Goal: Task Accomplishment & Management: Use online tool/utility

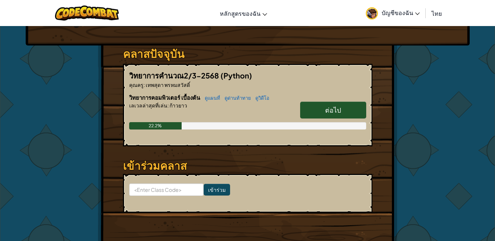
scroll to position [103, 0]
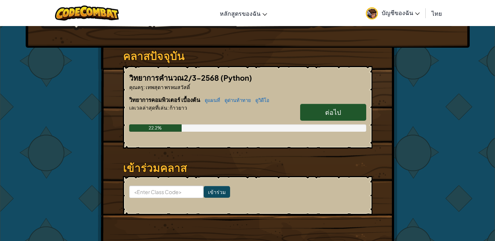
click at [339, 114] on span "ต่อไป" at bounding box center [333, 112] width 16 height 8
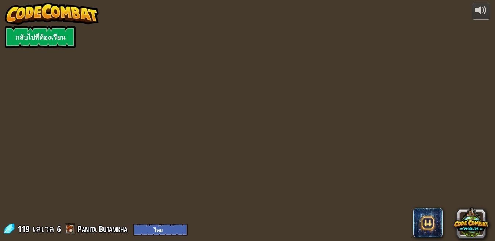
select select "th"
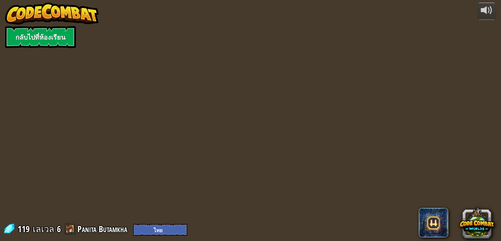
select select "th"
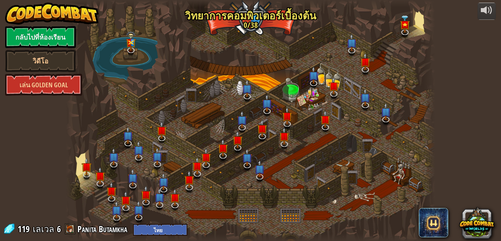
select select "th"
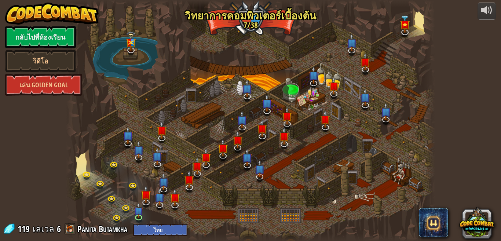
select select "th"
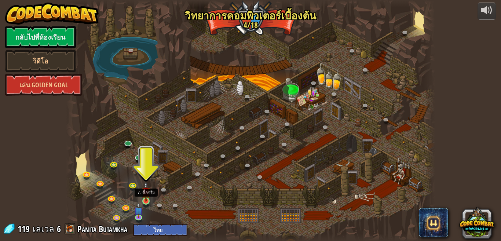
click at [146, 199] on img at bounding box center [146, 192] width 9 height 20
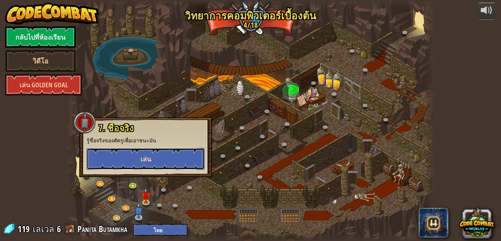
click at [145, 155] on span "เล่น" at bounding box center [145, 158] width 11 height 9
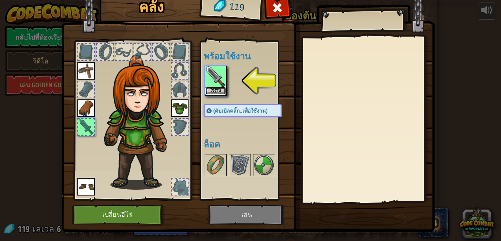
click at [213, 89] on button "ใช้งาน" at bounding box center [215, 91] width 21 height 8
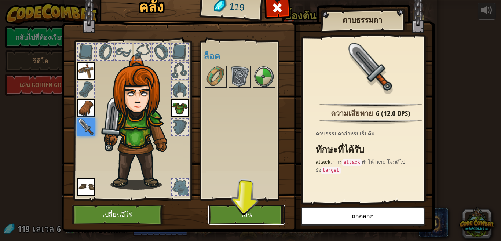
click at [227, 216] on button "เล่น" at bounding box center [246, 215] width 77 height 20
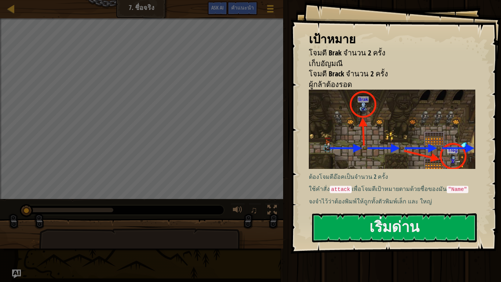
drag, startPoint x: 391, startPoint y: 171, endPoint x: 393, endPoint y: 167, distance: 4.1
click at [391, 172] on p "ต้องโจมตีอ๊อคเป็นจำนวน 2 ครั้ง" at bounding box center [395, 176] width 173 height 8
click at [384, 219] on button "เริ่มด่าน" at bounding box center [394, 227] width 165 height 29
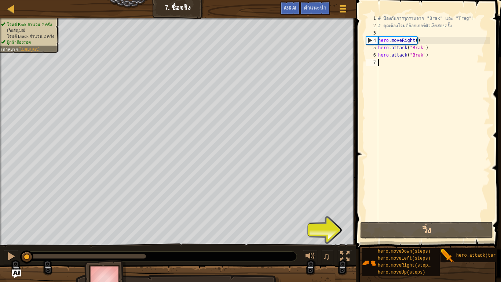
click at [383, 238] on span at bounding box center [429, 114] width 151 height 271
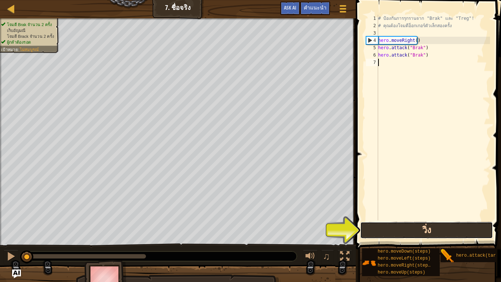
click at [383, 235] on button "วิ่ง" at bounding box center [426, 230] width 132 height 17
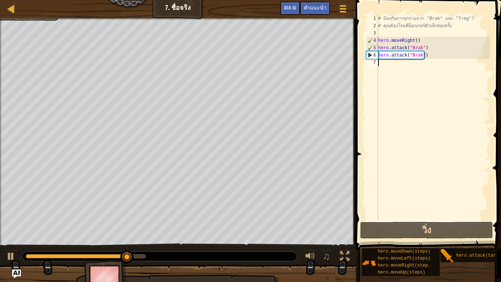
click at [397, 66] on div "# ป้องกันการรุกรานจาก "Brak" และ "Treg"! # คุณต้องโจมตีอ็อกเกอร์ตัวเล็กสองครั้ง…" at bounding box center [433, 125] width 113 height 220
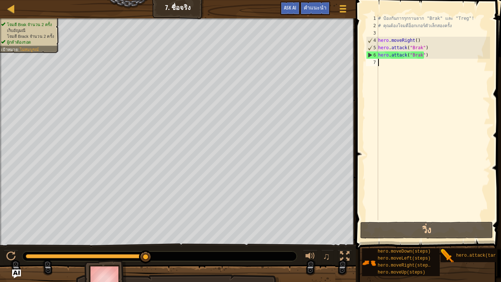
type textarea "h"
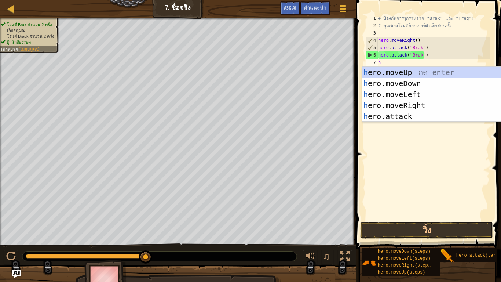
scroll to position [1, 1]
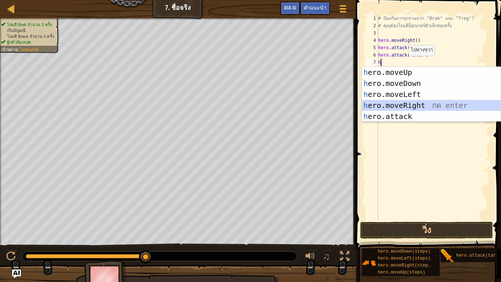
click at [398, 101] on div "h ero.moveUp กด enter h ero.moveDown กด enter h ero.moveLeft กด enter h ero.mov…" at bounding box center [431, 105] width 139 height 77
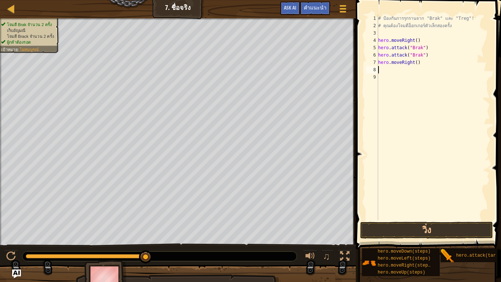
click at [400, 71] on div "# ป้องกันการรุกรานจาก "Brak" และ "Treg"! # คุณต้องโจมตีอ็อกเกอร์ตัวเล็กสองครั้ง…" at bounding box center [433, 125] width 113 height 220
type textarea "h"
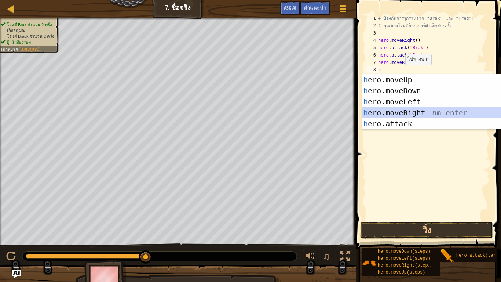
click at [389, 111] on div "h ero.moveUp กด enter h ero.moveDown กด enter h ero.moveLeft กด enter h ero.mov…" at bounding box center [431, 112] width 139 height 77
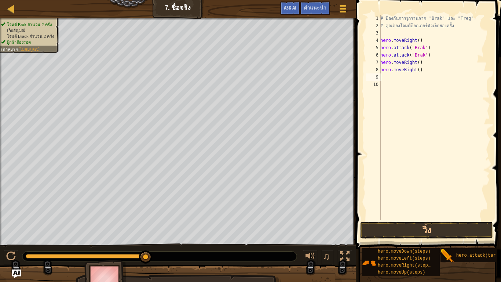
click at [396, 81] on div "# ป้องกันการรุกรานจาก "Brak" และ "Treg"! # คุณต้องโจมตีอ็อกเกอร์ตัวเล็กสองครั้ง…" at bounding box center [434, 125] width 111 height 220
click at [396, 79] on div "# ป้องกันการรุกรานจาก "Brak" และ "Treg"! # คุณต้องโจมตีอ็อกเกอร์ตัวเล็กสองครั้ง…" at bounding box center [434, 125] width 111 height 220
type textarea "hero.attack(Treg)"
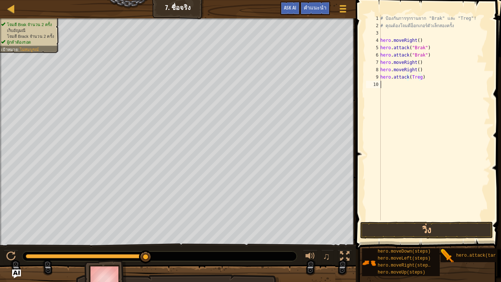
click at [399, 83] on div "# ป้องกันการรุกรานจาก "Brak" และ "Treg"! # คุณต้องโจมตีอ็อกเกอร์ตัวเล็กสองครั้ง…" at bounding box center [434, 125] width 111 height 220
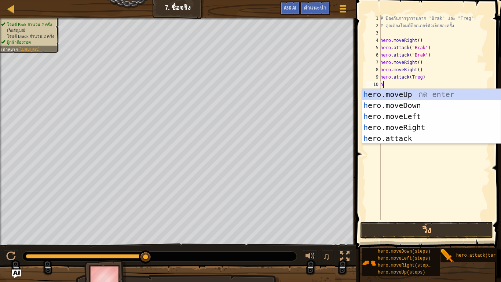
scroll to position [1, 1]
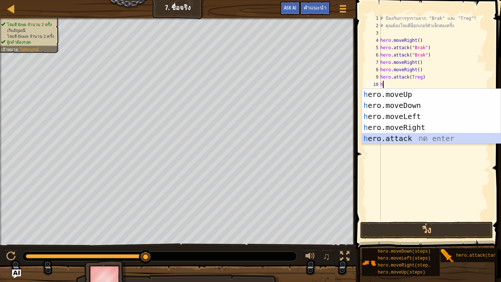
click at [394, 134] on div "h ero.moveUp กด enter h ero.moveDown กด enter h ero.moveLeft กด enter h ero.mov…" at bounding box center [431, 127] width 139 height 77
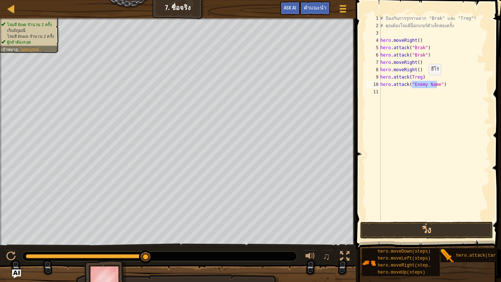
click at [425, 82] on div "# ป้องกันการรุกรานจาก "Brak" และ "Treg"! # คุณต้องโจมตีอ็อกเกอร์ตัวเล็กสองครั้ง…" at bounding box center [434, 117] width 111 height 205
click at [435, 85] on div "# ป้องกันการรุกรานจาก "Brak" และ "Treg"! # คุณต้องโจมตีอ็อกเกอร์ตัวเล็กสองครั้ง…" at bounding box center [434, 125] width 111 height 220
click at [422, 78] on div "# ป้องกันการรุกรานจาก "Brak" และ "Treg"! # คุณต้องโจมตีอ็อกเกอร์ตัวเล็กสองครั้ง…" at bounding box center [434, 125] width 111 height 220
type textarea "hero.attack(Treg)"
click at [422, 78] on div "# ป้องกันการรุกรานจาก "Brak" และ "Treg"! # คุณต้องโจมตีอ็อกเกอร์ตัวเล็กสองครั้ง…" at bounding box center [434, 125] width 111 height 220
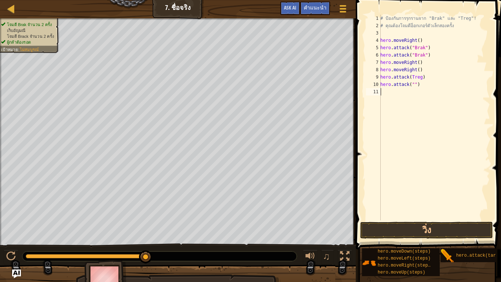
click at [420, 88] on div "# ป้องกันการรุกรานจาก "Brak" และ "Treg"! # คุณต้องโจมตีอ็อกเกอร์ตัวเล็กสองครั้ง…" at bounding box center [434, 125] width 111 height 220
click at [423, 84] on div "# ป้องกันการรุกรานจาก "Brak" และ "Treg"! # คุณต้องโจมตีอ็อกเกอร์ตัวเล็กสองครั้ง…" at bounding box center [434, 125] width 111 height 220
type textarea "h"
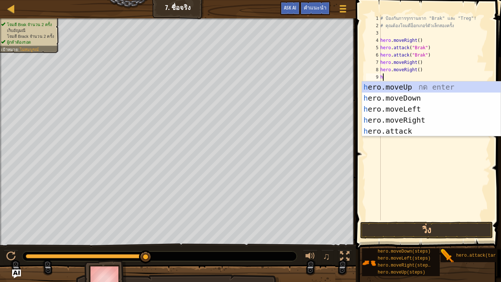
scroll to position [1, 1]
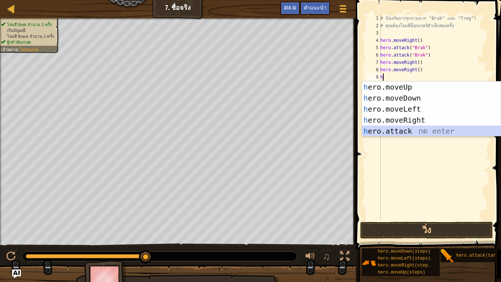
click at [405, 129] on div "h ero.moveUp กด enter h ero.moveDown กด enter h ero.moveLeft กด enter h ero.mov…" at bounding box center [431, 119] width 139 height 77
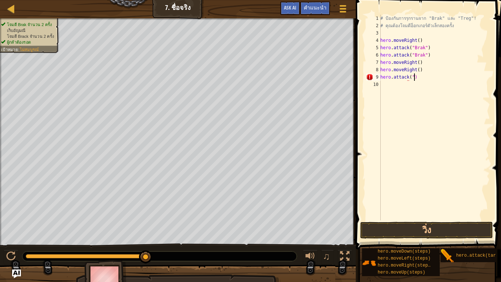
click at [438, 74] on div "# ป้องกันการรุกรานจาก "Brak" และ "Treg"! # คุณต้องโจมตีอ็อกเกอร์ตัวเล็กสองครั้ง…" at bounding box center [434, 125] width 111 height 220
type textarea "h"
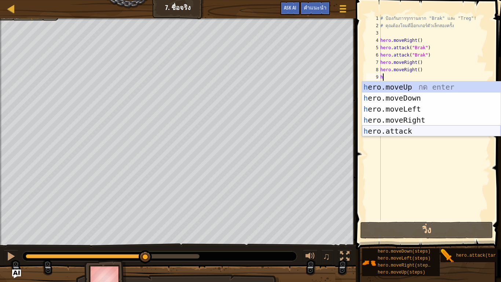
click at [392, 127] on div "h ero.moveUp กด enter h ero.moveDown กด enter h ero.moveLeft กด enter h ero.mov…" at bounding box center [431, 119] width 139 height 77
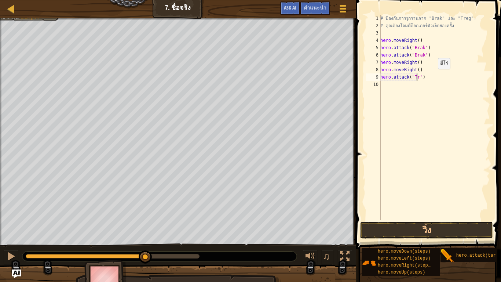
scroll to position [1, 30]
type textarea "hero.attack("Treg")"
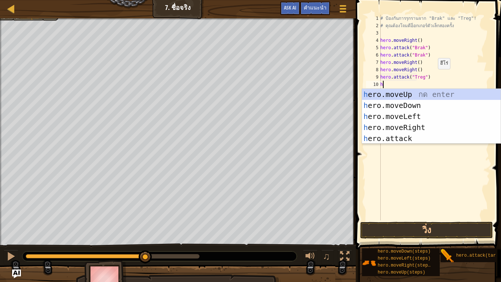
scroll to position [1, 1]
click at [417, 140] on div "h ero.moveUp กด enter h ero.moveDown กด enter h ero.moveLeft กด enter h ero.mov…" at bounding box center [431, 127] width 139 height 77
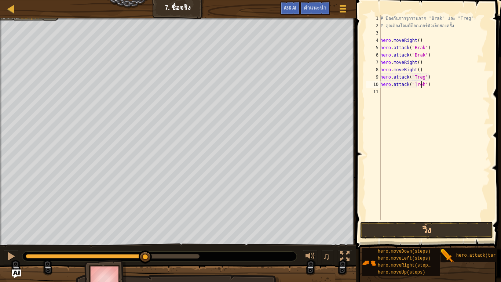
scroll to position [1, 34]
type textarea "hero.attack("Tref")"
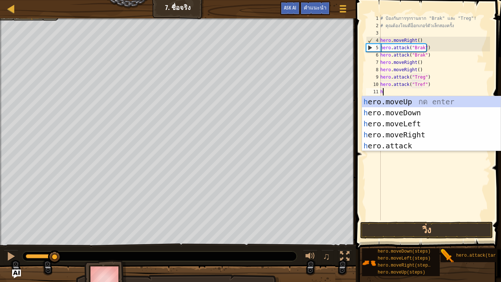
scroll to position [1, 1]
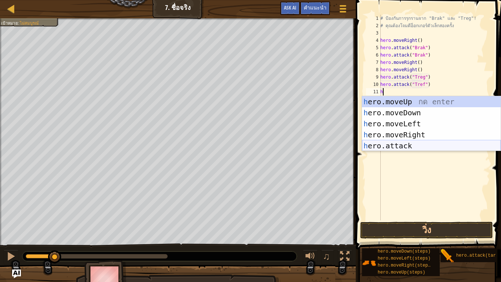
click at [410, 145] on div "h ero.moveUp กด enter h ero.moveDown กด enter h ero.moveLeft กด enter h ero.mov…" at bounding box center [431, 134] width 139 height 77
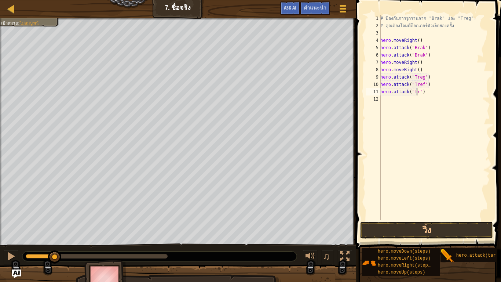
scroll to position [1, 32]
type textarea "hero.attack("treg")"
click at [396, 230] on button "วิ่ง" at bounding box center [426, 230] width 132 height 17
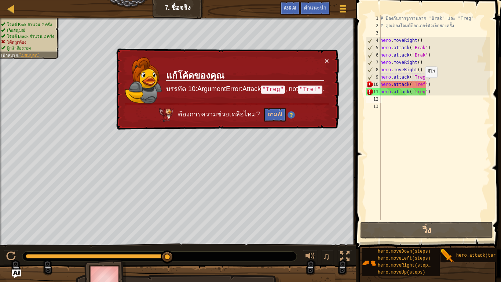
click at [421, 85] on div "# ป้องกันการรุกรานจาก "Brak" และ "Treg"! # คุณต้องโจมตีอ็อกเกอร์ตัวเล็กสองครั้ง…" at bounding box center [434, 125] width 111 height 220
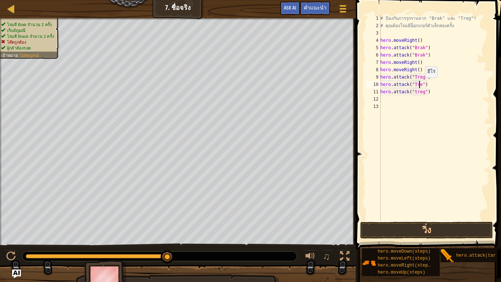
type textarea "hero.attack("Treg")"
click at [401, 100] on div "# ป้องกันการรุกรานจาก "Brak" และ "Treg"! # คุณต้องโจมตีอ็อกเกอร์ตัวเล็กสองครั้ง…" at bounding box center [434, 125] width 111 height 220
type textarea "h"
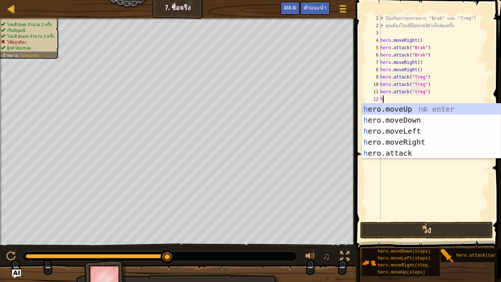
scroll to position [1, 1]
click at [400, 142] on div "h ero.moveUp กด enter h ero.moveDown กด enter h ero.moveLeft กด enter h ero.mov…" at bounding box center [431, 141] width 139 height 77
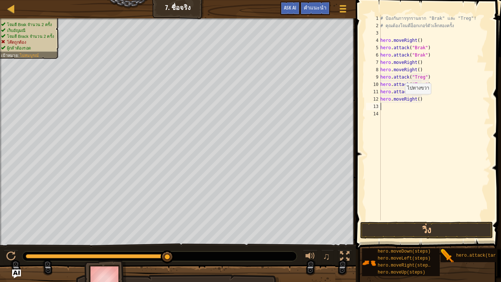
scroll to position [1, 0]
click at [394, 231] on button "วิ่ง" at bounding box center [426, 230] width 132 height 17
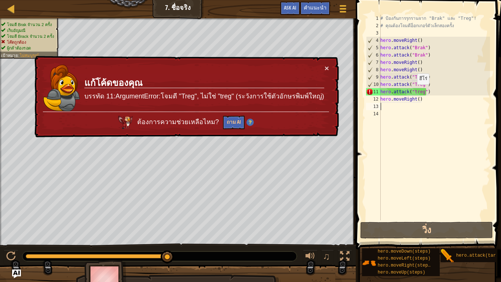
click at [413, 92] on div "# ป้องกันการรุกรานจาก "Brak" และ "Treg"! # คุณต้องโจมตีอ็อกเกอร์ตัวเล็กสองครั้ง…" at bounding box center [434, 125] width 111 height 220
click at [415, 92] on div "# ป้องกันการรุกรานจาก "Brak" และ "Treg"! # คุณต้องโจมตีอ็อกเกอร์ตัวเล็กสองครั้ง…" at bounding box center [434, 125] width 111 height 220
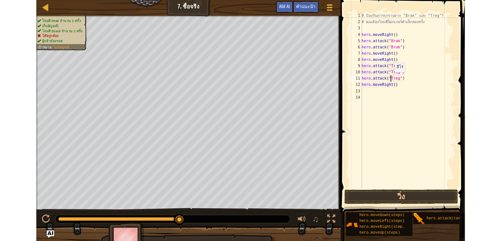
scroll to position [1, 28]
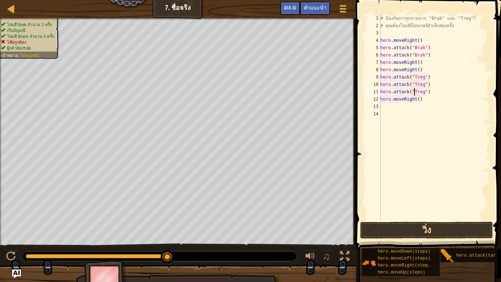
type textarea "hero.attack("Treg")"
click at [395, 227] on button "วิ่ง" at bounding box center [426, 230] width 132 height 17
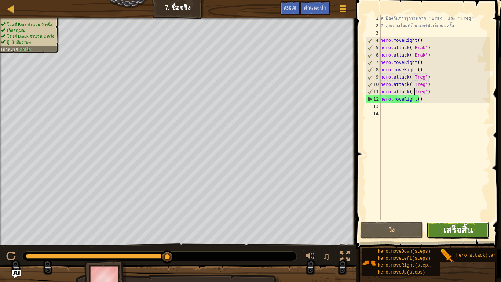
click at [443, 232] on button "เสร็จสิ้น" at bounding box center [458, 230] width 63 height 17
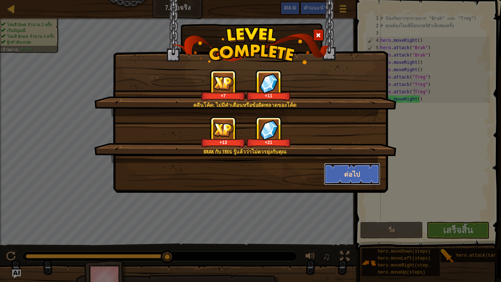
click at [358, 174] on button "ต่อไป" at bounding box center [352, 174] width 57 height 22
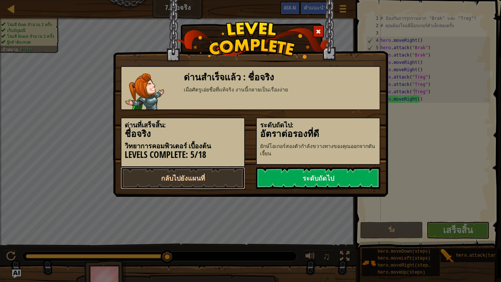
click at [209, 176] on link "กลับไปยังแผนที่" at bounding box center [183, 178] width 124 height 22
select select "th"
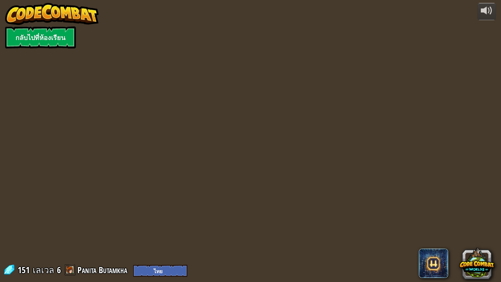
select select "th"
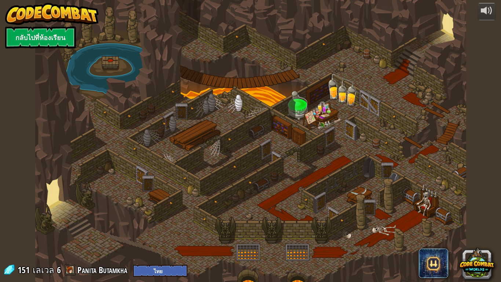
select select "th"
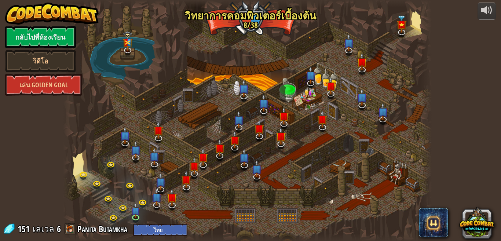
select select "th"
